Goal: Transaction & Acquisition: Purchase product/service

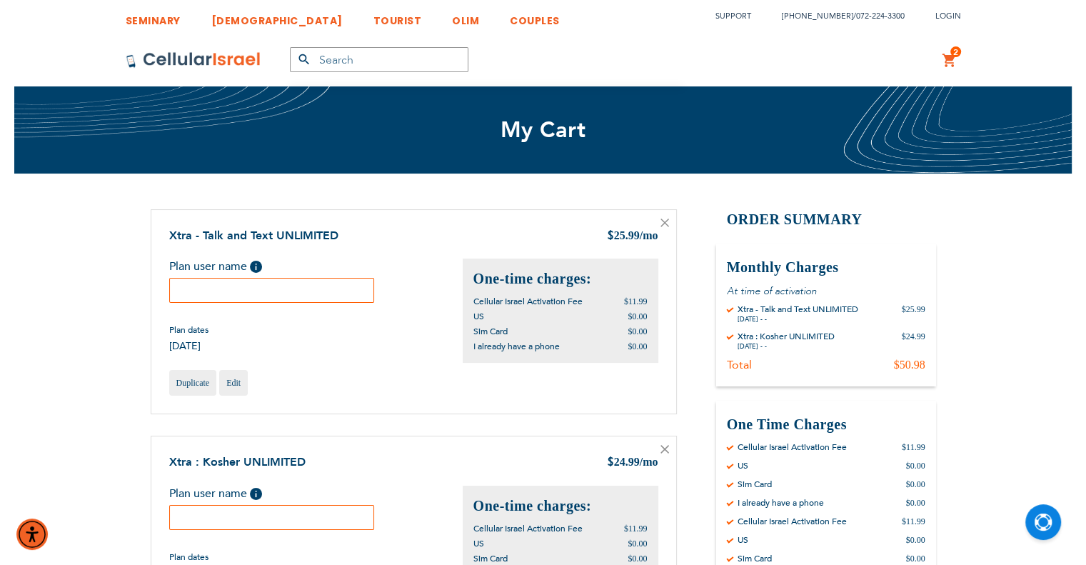
click at [288, 296] on input "text" at bounding box center [272, 290] width 206 height 25
type input "Text"
click at [328, 516] on input "text" at bounding box center [272, 517] width 206 height 25
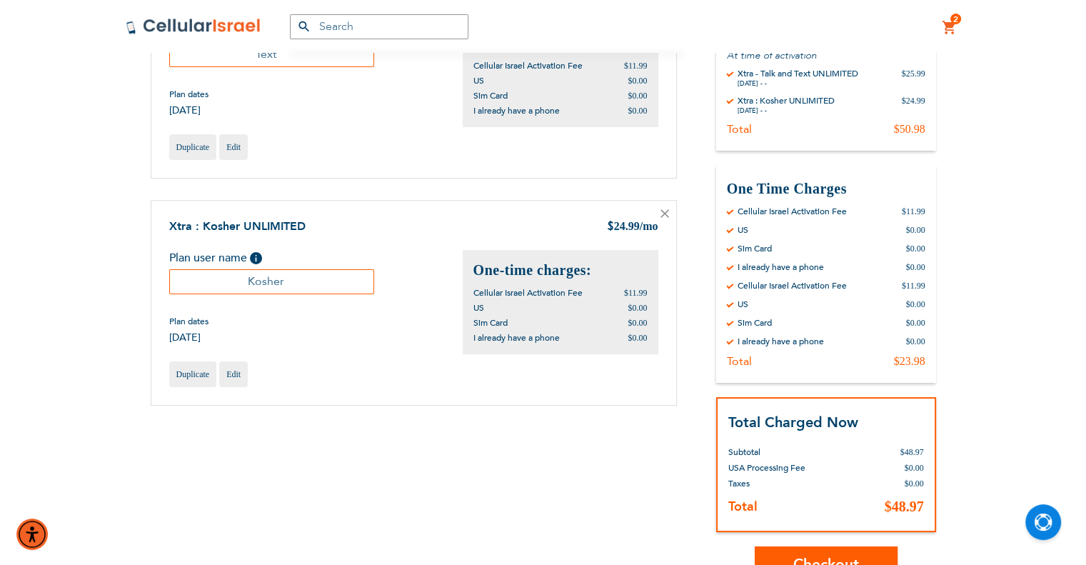
scroll to position [286, 0]
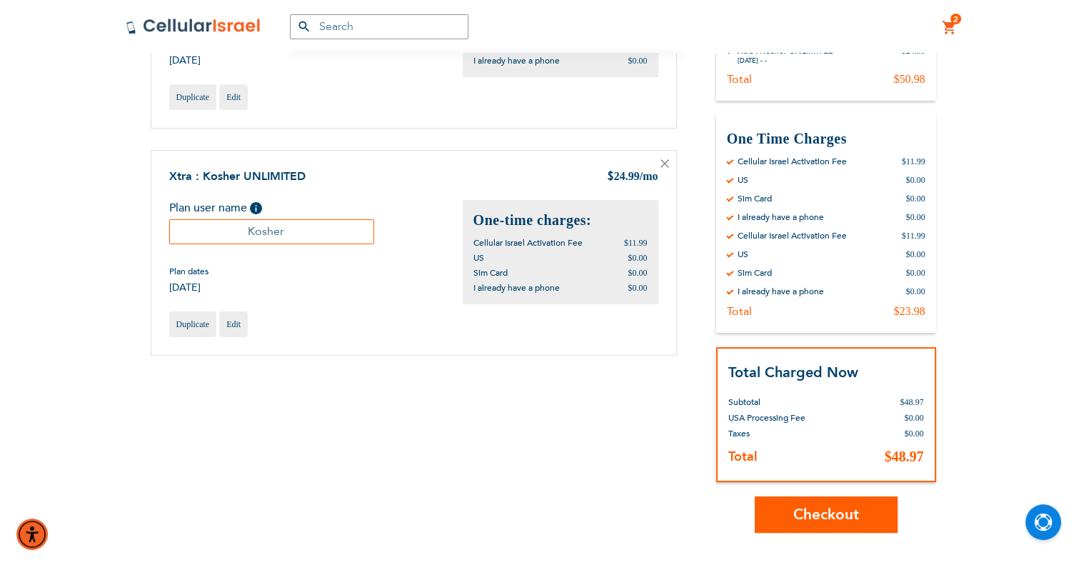
type input "Kosher"
click at [864, 515] on button "Checkout" at bounding box center [826, 514] width 143 height 36
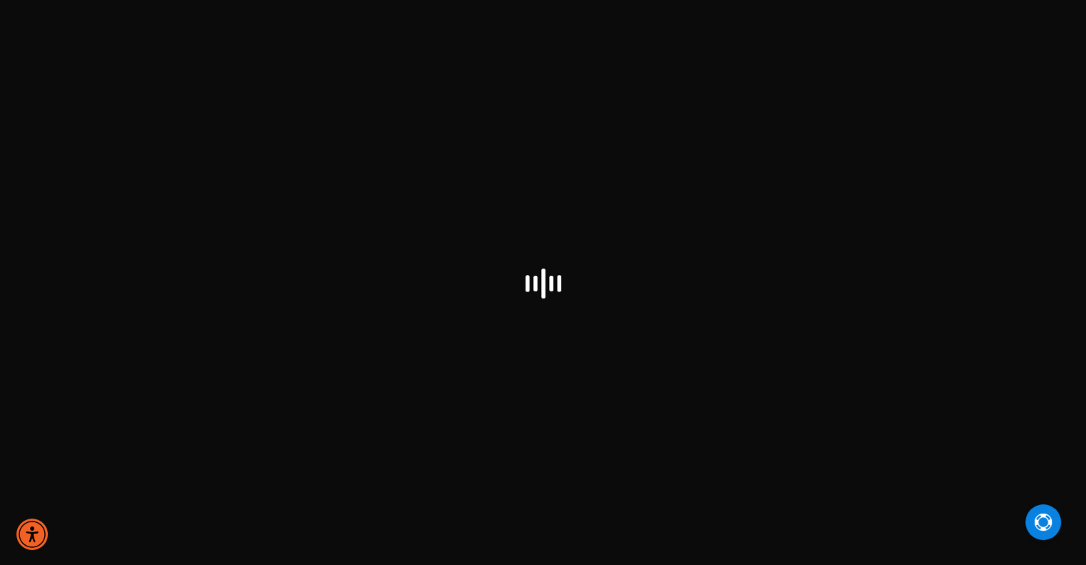
select select "US"
checkbox input "false"
